Goal: Ask a question: Seek information or help from site administrators or community

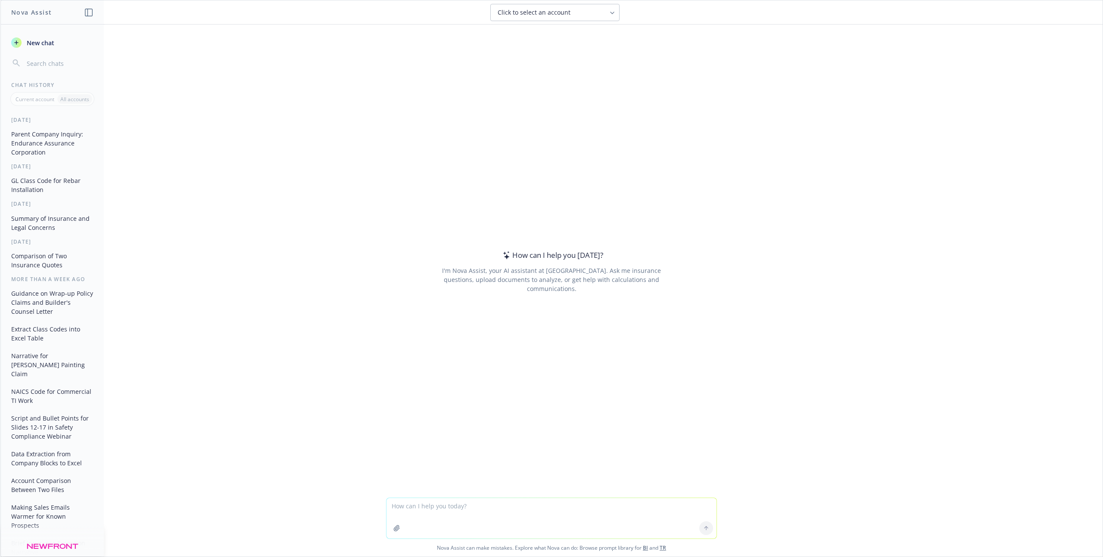
click at [451, 509] on textarea at bounding box center [551, 518] width 330 height 40
type textarea "What is Pacific West Industry's excess limit?"
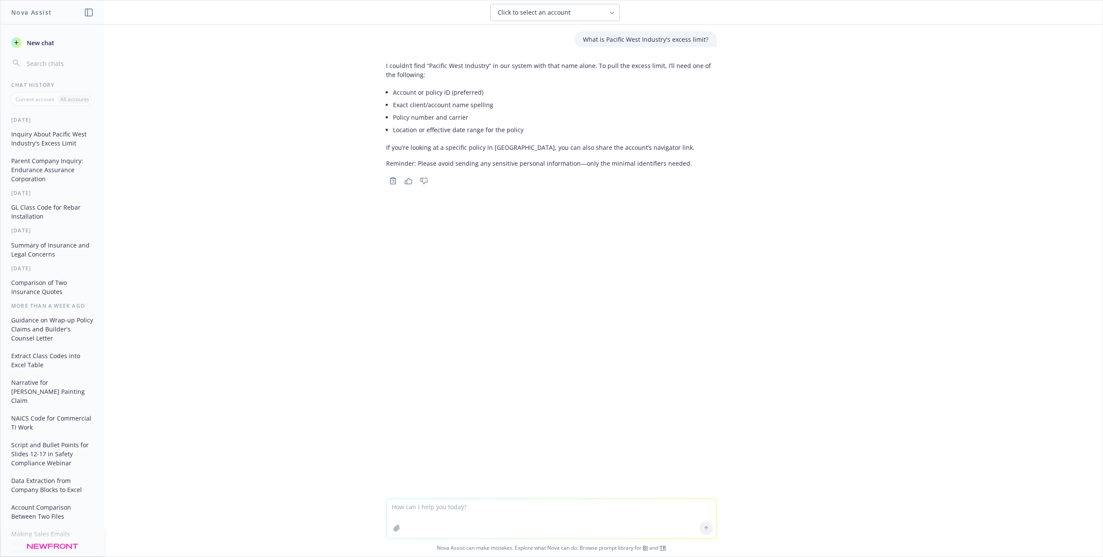
click at [509, 16] on span "Click to select an account" at bounding box center [533, 12] width 73 height 9
type input "pacific west industry"
click at [689, 112] on li "Policy number and carrier" at bounding box center [555, 117] width 324 height 12
click at [431, 508] on textarea at bounding box center [551, 519] width 330 height 40
paste textarea "Commercial Roof Management, Inc."
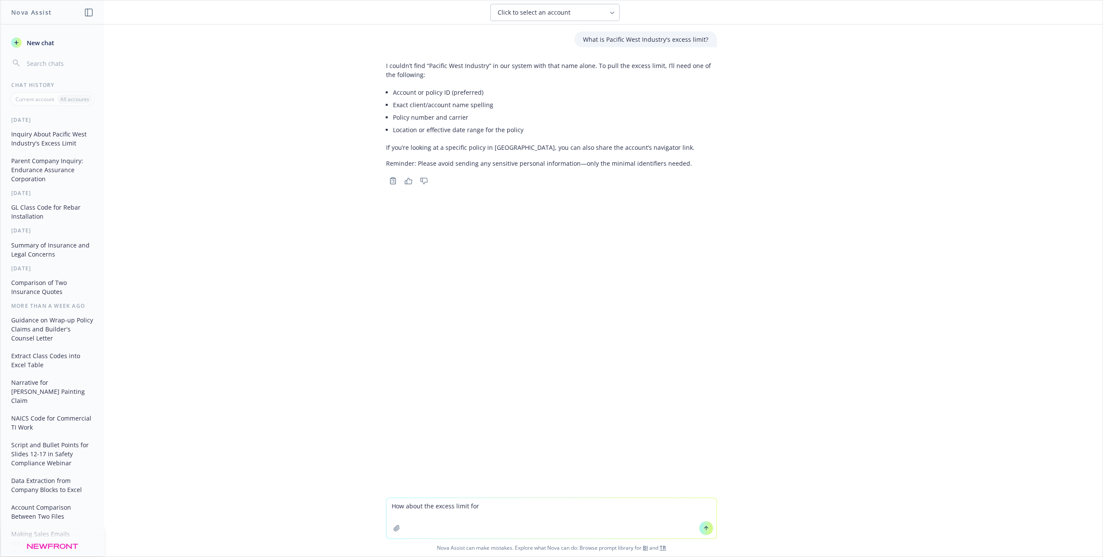
type textarea "How about the excess limit for Commercial Roof Management, Inc."
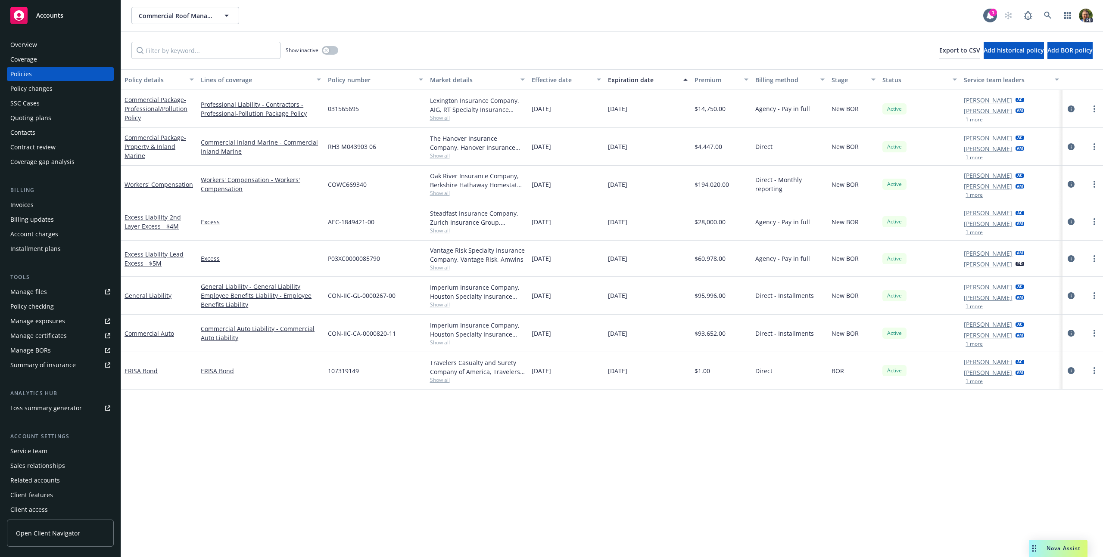
click at [50, 50] on div "Overview" at bounding box center [60, 45] width 100 height 14
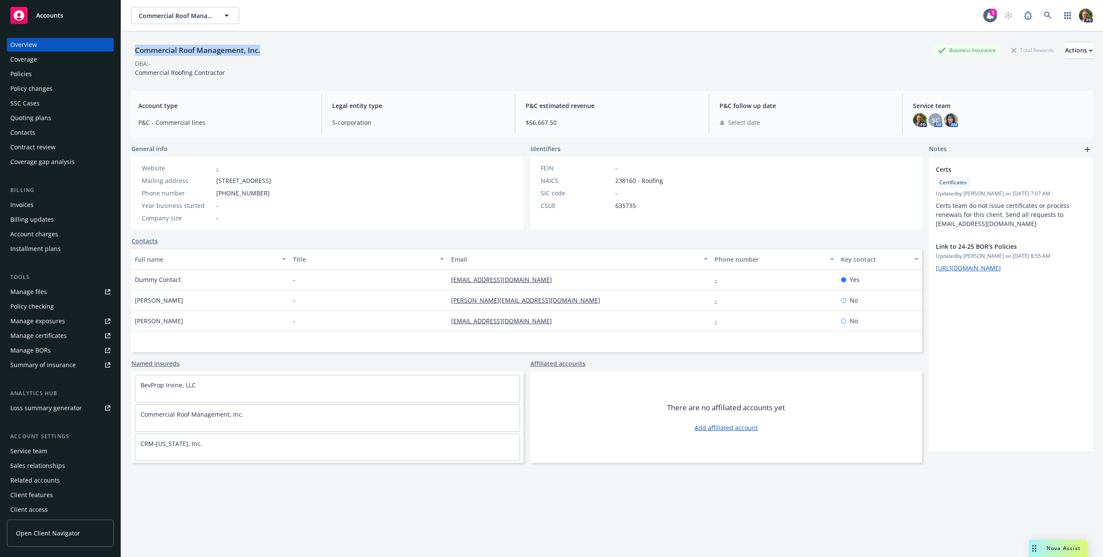
drag, startPoint x: 271, startPoint y: 51, endPoint x: 137, endPoint y: 45, distance: 134.5
click at [137, 45] on div "Commercial Roof Management, Inc. Business Insurance Total Rewards Actions" at bounding box center [611, 50] width 961 height 17
copy div "Commercial Roof Management, Inc."
